Goal: Task Accomplishment & Management: Complete application form

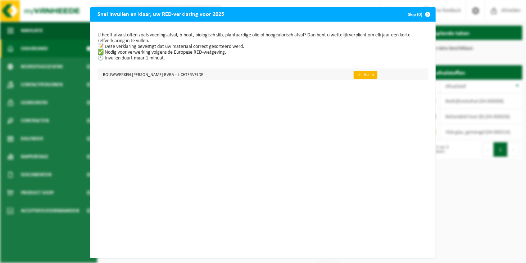
click at [360, 74] on link "👉 Vul in" at bounding box center [366, 75] width 24 height 8
click at [365, 76] on link "👉 Vul in" at bounding box center [366, 75] width 24 height 8
click at [172, 74] on td "BOUWWERKEN LIEVENS BART BVBA - LICHTERVELDE" at bounding box center [222, 74] width 250 height 12
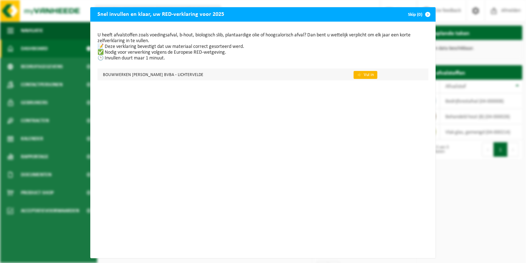
click at [365, 74] on link "👉 Vul in" at bounding box center [366, 75] width 24 height 8
click at [357, 74] on link "👉 Vul in" at bounding box center [366, 75] width 24 height 8
click at [363, 73] on link "👉 Vul in" at bounding box center [366, 75] width 24 height 8
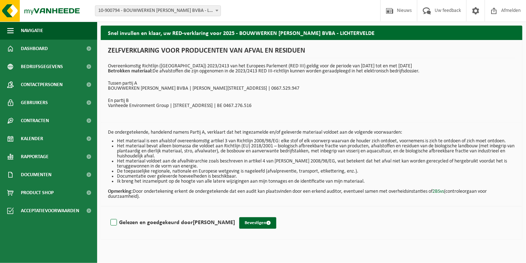
click at [115, 222] on label "Gelezen en goedgekeurd door [PERSON_NAME]" at bounding box center [172, 222] width 126 height 11
click at [235, 213] on input "Gelezen en goedgekeurd door [PERSON_NAME]" at bounding box center [235, 213] width 0 height 0
checkbox input "true"
click at [245, 225] on button "Bevestigen" at bounding box center [257, 223] width 37 height 12
